Goal: Register for event/course

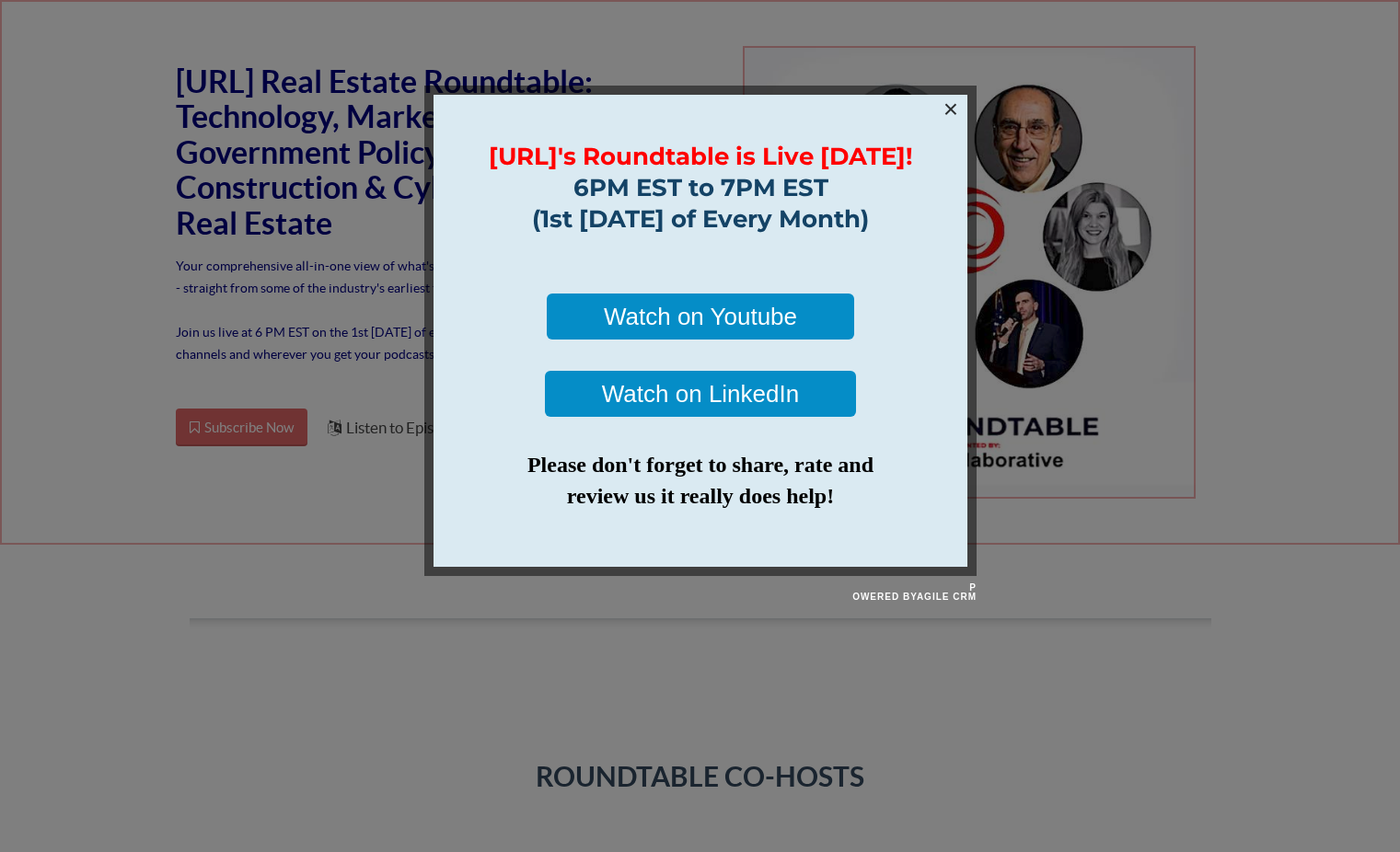
drag, startPoint x: 372, startPoint y: 509, endPoint x: 374, endPoint y: 206, distance: 303.0
click at [373, 523] on div at bounding box center [700, 426] width 1400 height 852
drag, startPoint x: 967, startPoint y: 95, endPoint x: 948, endPoint y: 100, distance: 19.6
click at [967, 94] on div "[URL]'s Roundtable is Live [DATE]! 6PM EST to 7PM EST (1st [DATE] of Every Mont…" at bounding box center [700, 329] width 553 height 491
click at [938, 103] on div "[URL]'s Roundtable is Live [DATE]! 6PM EST to 7PM EST (1st [DATE] of Every Mont…" at bounding box center [700, 330] width 534 height 472
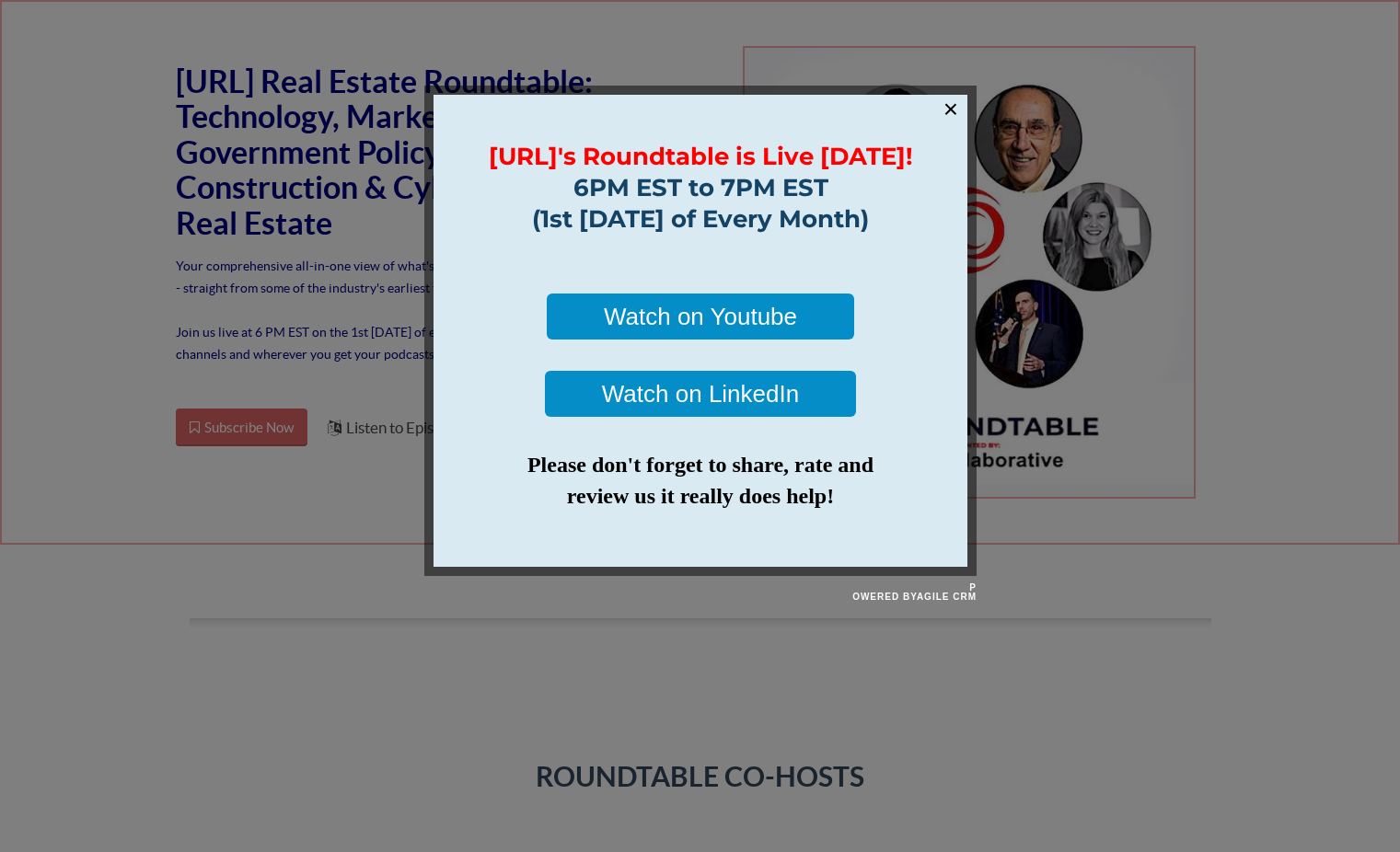
click at [948, 106] on link "×" at bounding box center [949, 109] width 15 height 29
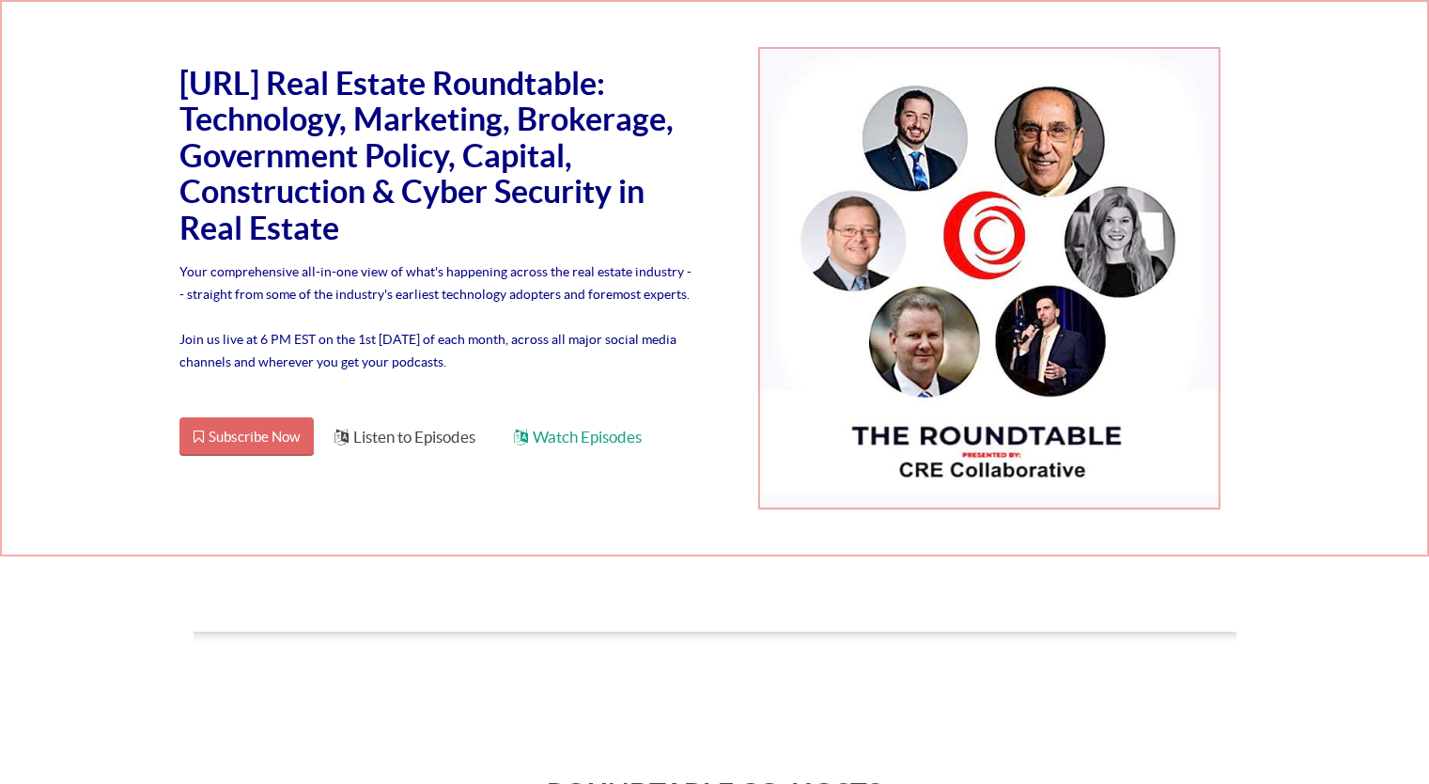
click at [959, 60] on img at bounding box center [989, 278] width 462 height 462
